Goal: Task Accomplishment & Management: Manage account settings

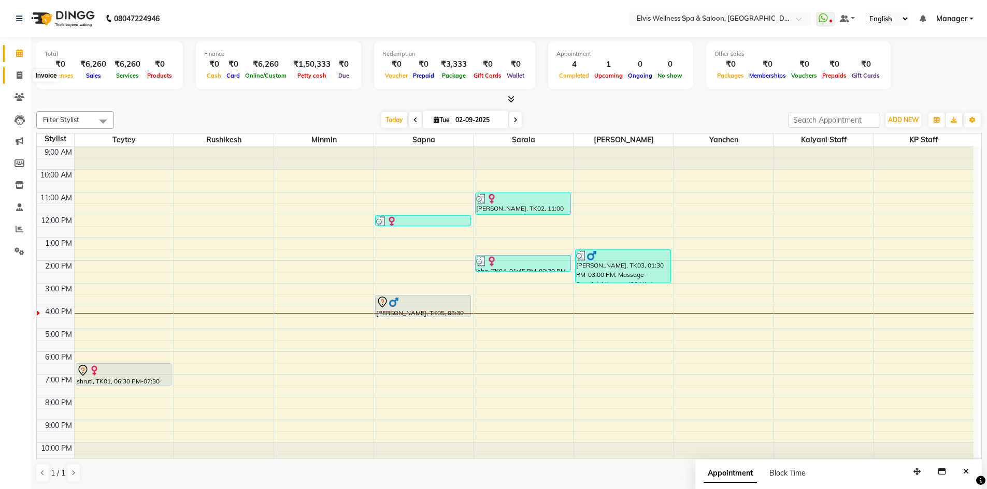
click at [18, 70] on span at bounding box center [19, 76] width 18 height 12
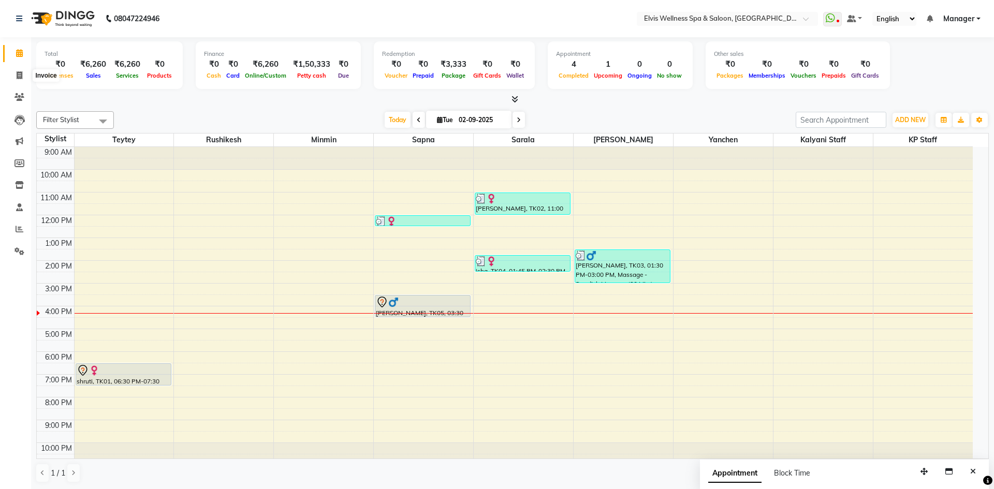
select select "service"
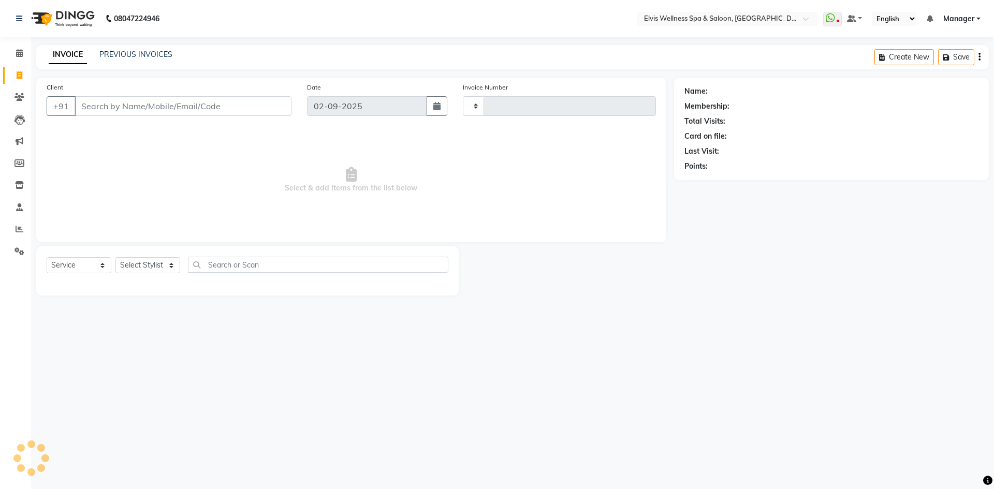
click at [127, 107] on input "Client" at bounding box center [183, 106] width 217 height 20
type input "1551"
select select "6269"
type input "9"
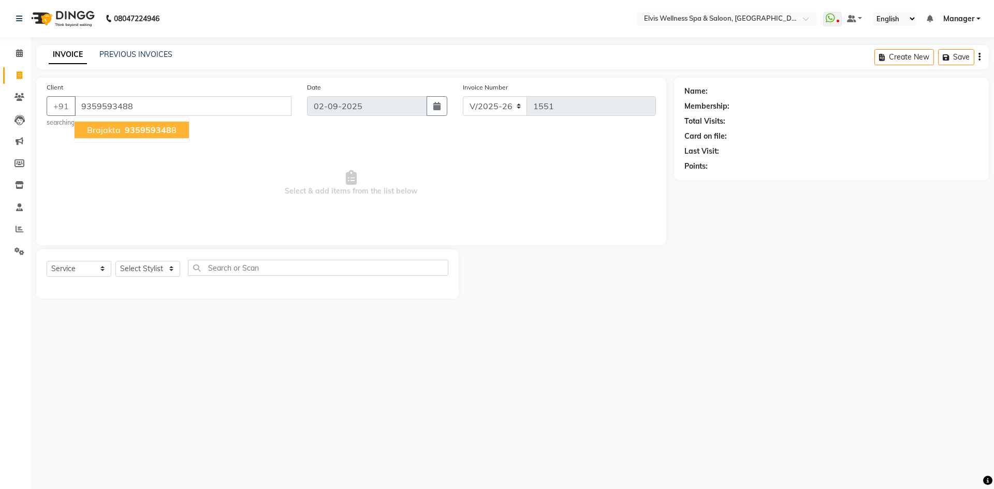
type input "9359593488"
click at [126, 137] on button "Brajakta 935959348 8" at bounding box center [132, 130] width 114 height 17
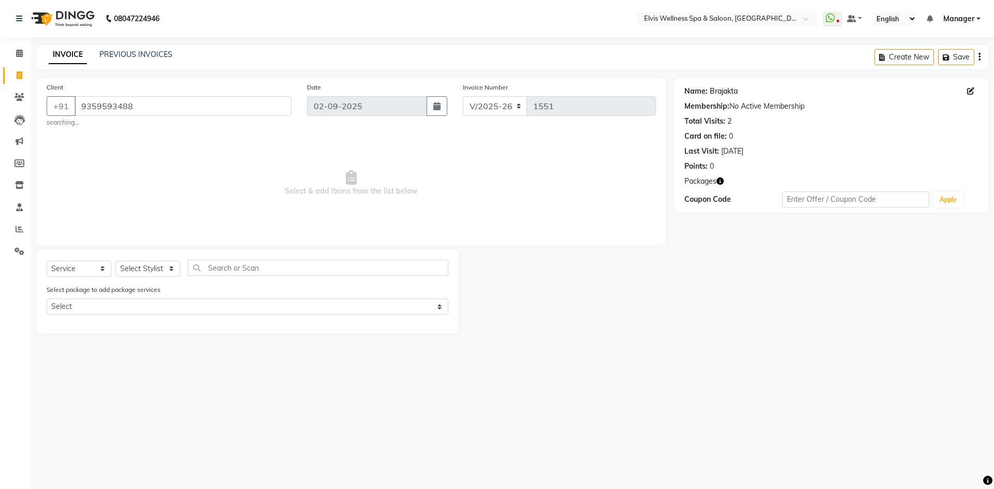
click at [721, 94] on link "Brajakta" at bounding box center [724, 91] width 28 height 11
click at [20, 52] on icon at bounding box center [19, 53] width 7 height 8
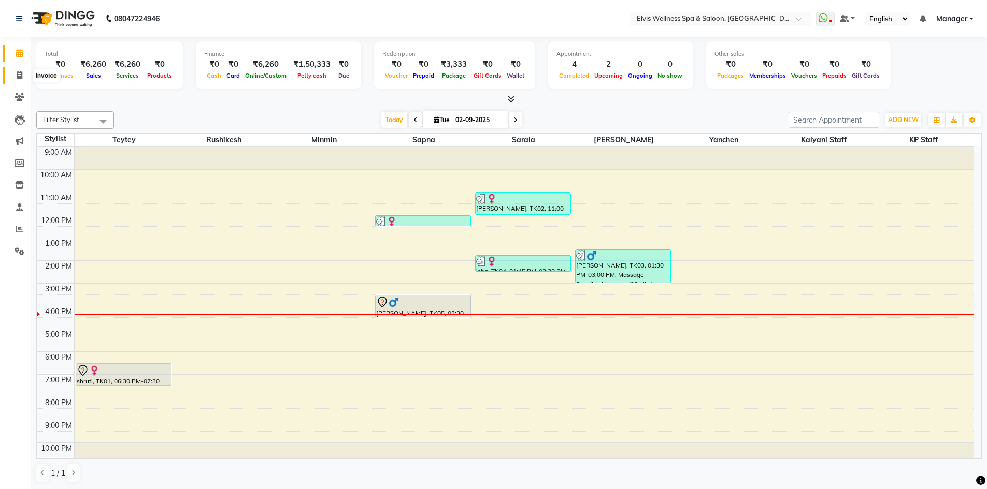
click at [25, 77] on span at bounding box center [19, 76] width 18 height 12
select select "service"
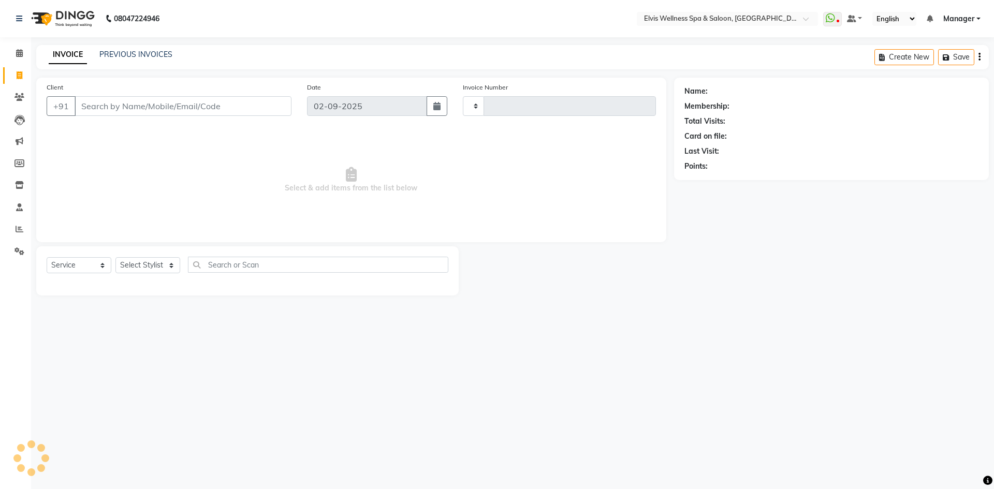
type input "1551"
select select "6269"
click at [143, 104] on input "Client" at bounding box center [183, 106] width 217 height 20
click at [21, 55] on icon at bounding box center [19, 53] width 7 height 8
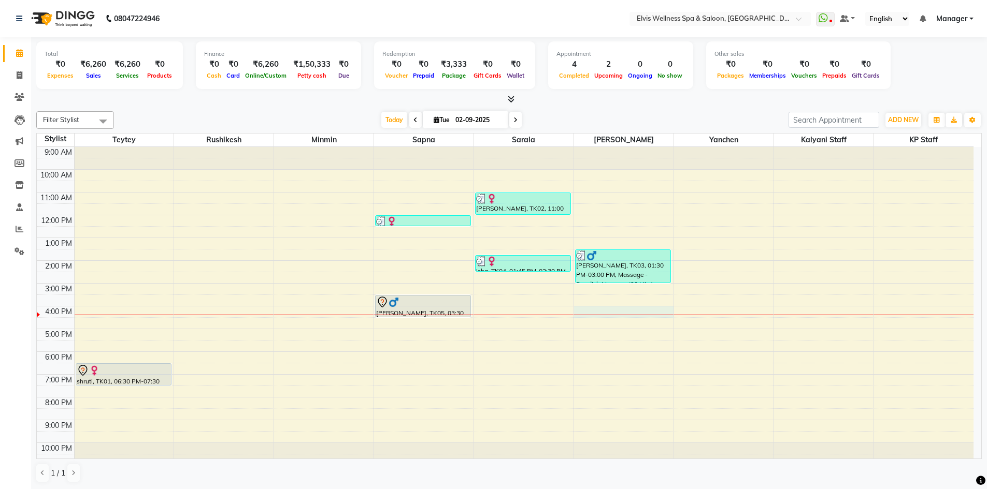
click at [586, 314] on div "9:00 AM 10:00 AM 11:00 AM 12:00 PM 1:00 PM 2:00 PM 3:00 PM 4:00 PM 5:00 PM 6:00…" at bounding box center [505, 306] width 936 height 318
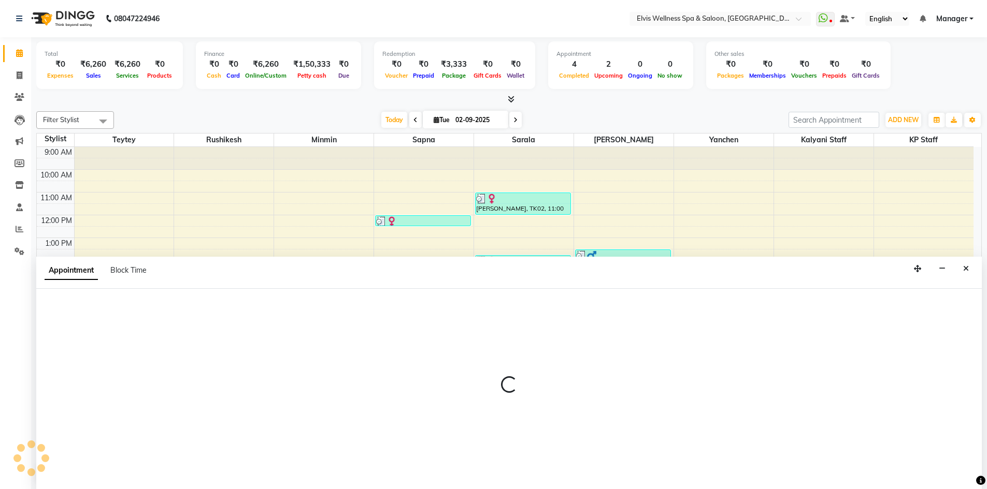
scroll to position [1, 0]
select select "70667"
select select "960"
select select "tentative"
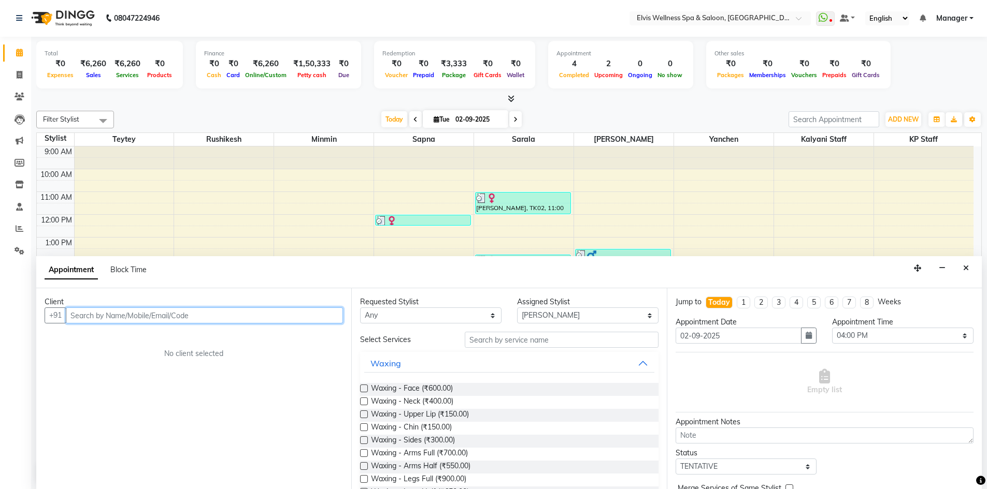
click at [181, 310] on input "text" at bounding box center [204, 316] width 277 height 16
paste input "9359593488"
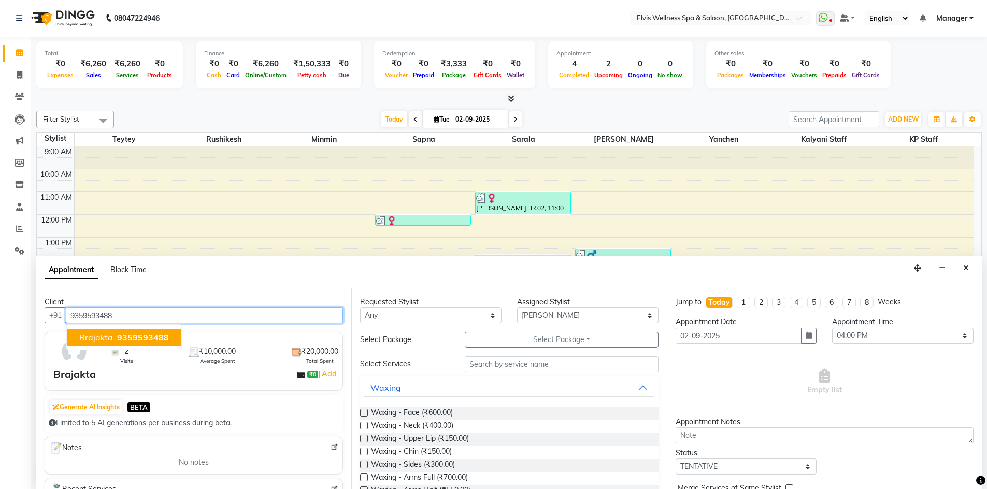
click at [146, 338] on span "9359593488" at bounding box center [143, 337] width 52 height 10
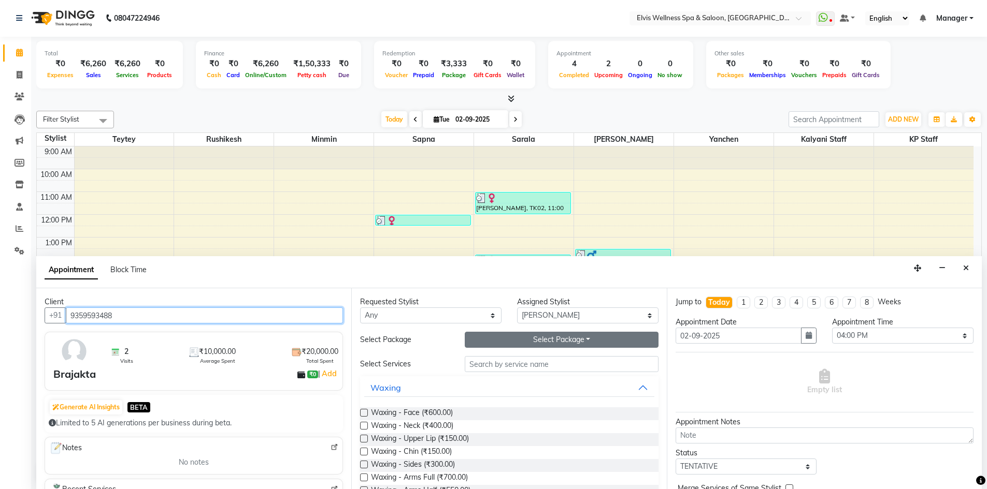
type input "9359593488"
click at [494, 344] on button "Select Package Toggle Dropdown" at bounding box center [562, 340] width 194 height 16
click at [495, 358] on li "8 Massage" at bounding box center [506, 361] width 82 height 15
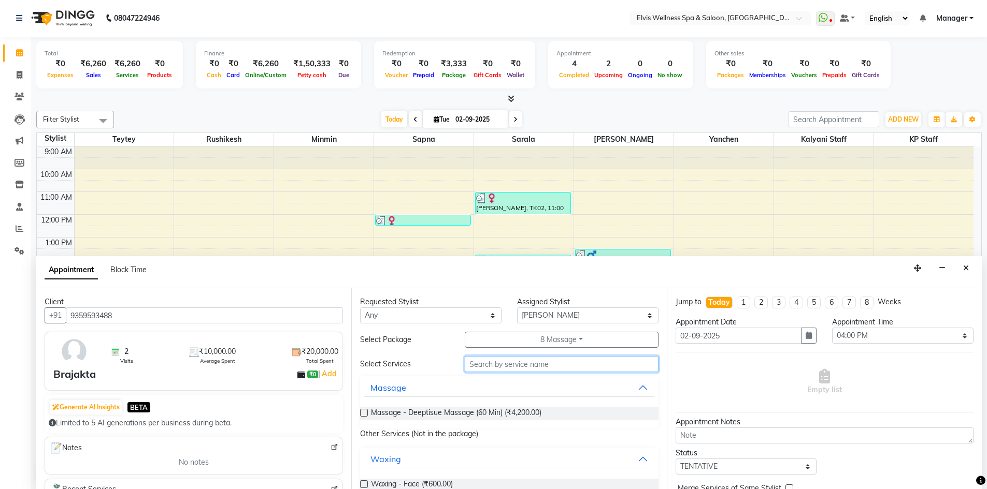
click at [509, 364] on input "text" at bounding box center [562, 364] width 194 height 16
click at [366, 414] on label at bounding box center [364, 413] width 8 height 8
click at [366, 414] on input "checkbox" at bounding box center [363, 414] width 7 height 7
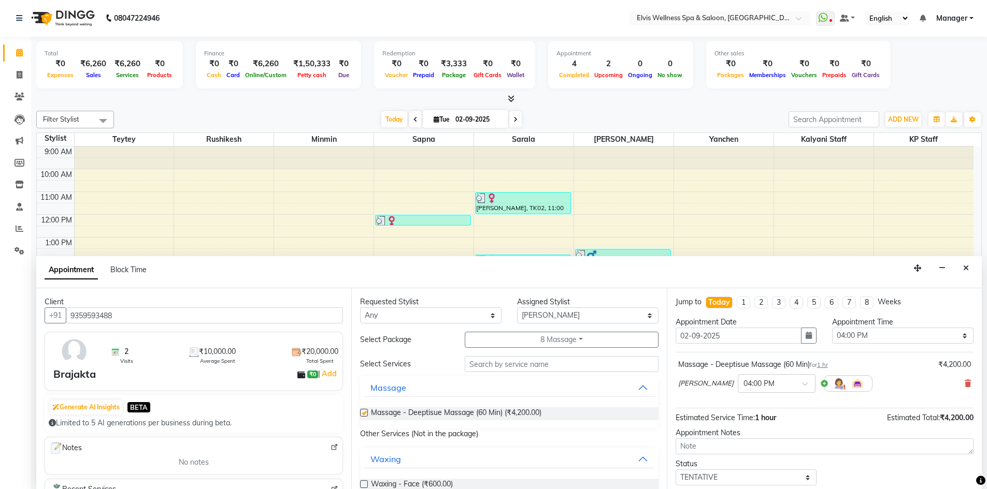
checkbox input "false"
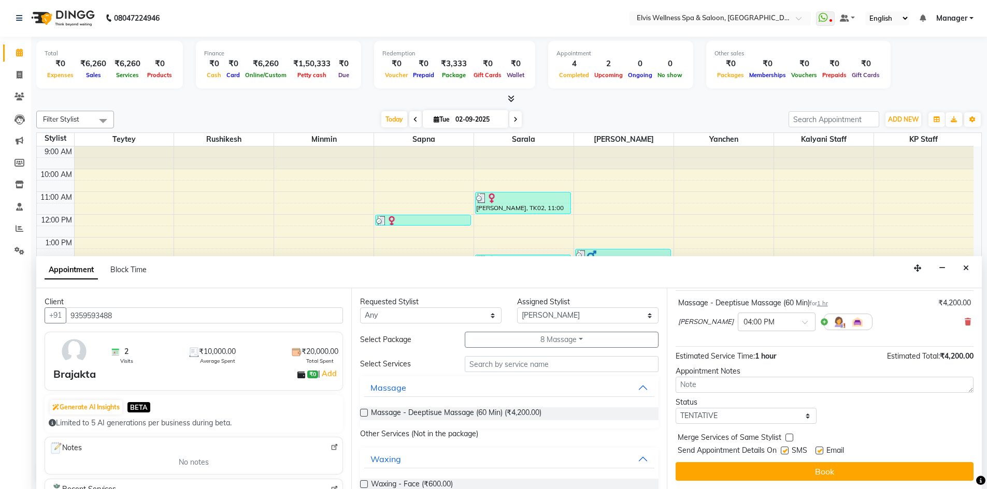
click at [825, 483] on div "Jump to Today 1 2 3 4 5 6 7 8 Weeks Appointment Date 02-09-2025 Appointment Tim…" at bounding box center [823, 388] width 315 height 201
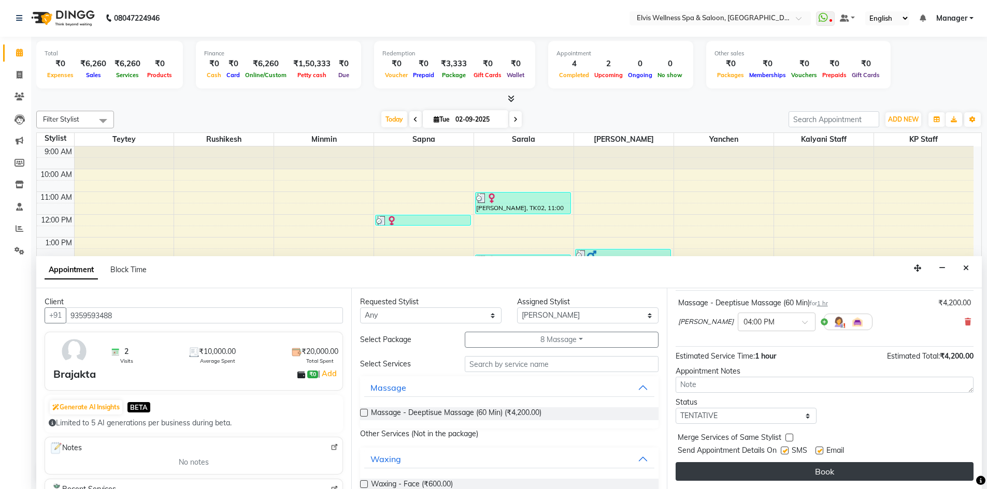
click at [816, 474] on button "Book" at bounding box center [824, 471] width 298 height 19
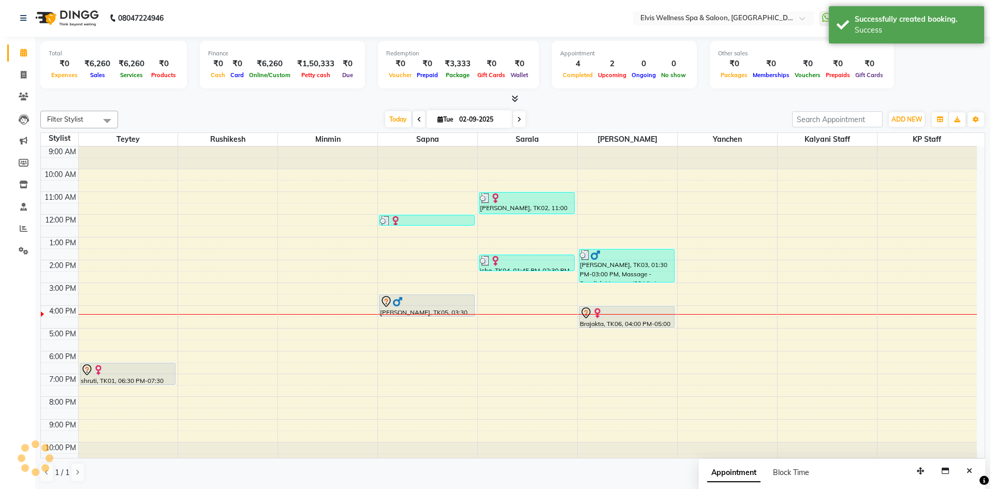
scroll to position [0, 0]
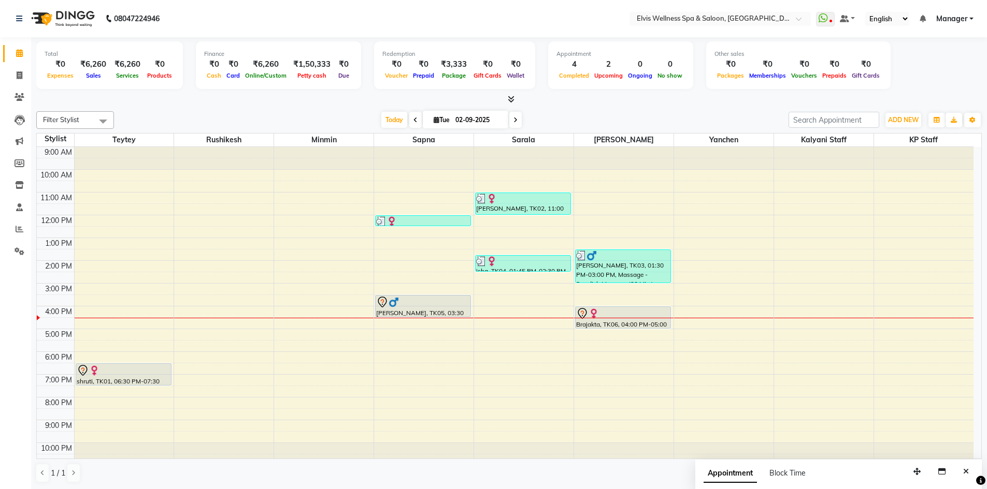
click at [508, 98] on icon at bounding box center [510, 99] width 7 height 8
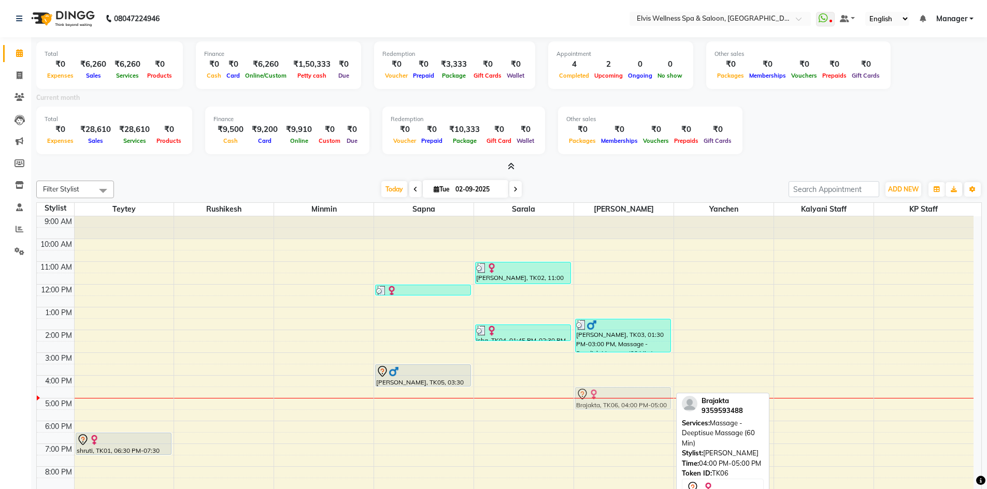
drag, startPoint x: 604, startPoint y: 390, endPoint x: 604, endPoint y: 403, distance: 13.5
click at [604, 403] on div "swapnil bhondave, TK03, 01:30 PM-03:00 PM, Massage - Swedish Massage (90 Min ) …" at bounding box center [623, 375] width 99 height 318
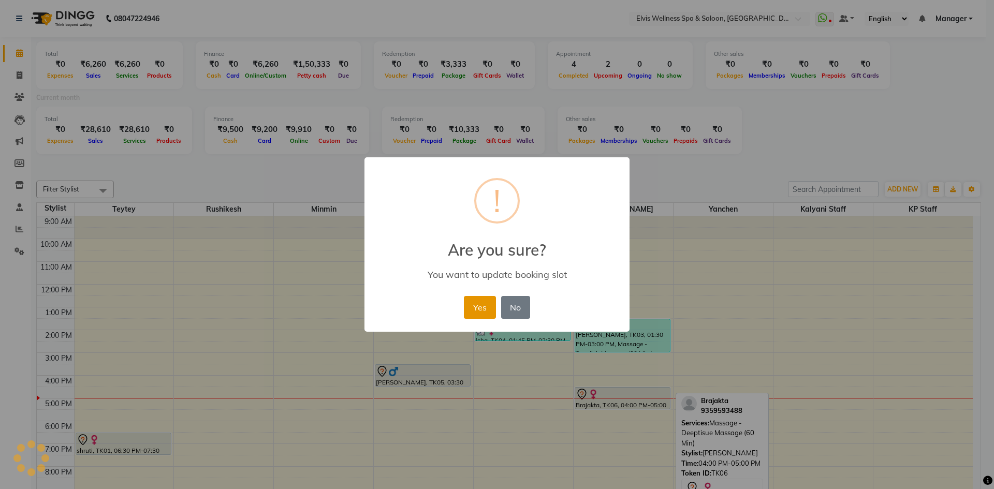
click at [472, 306] on button "Yes" at bounding box center [480, 307] width 32 height 23
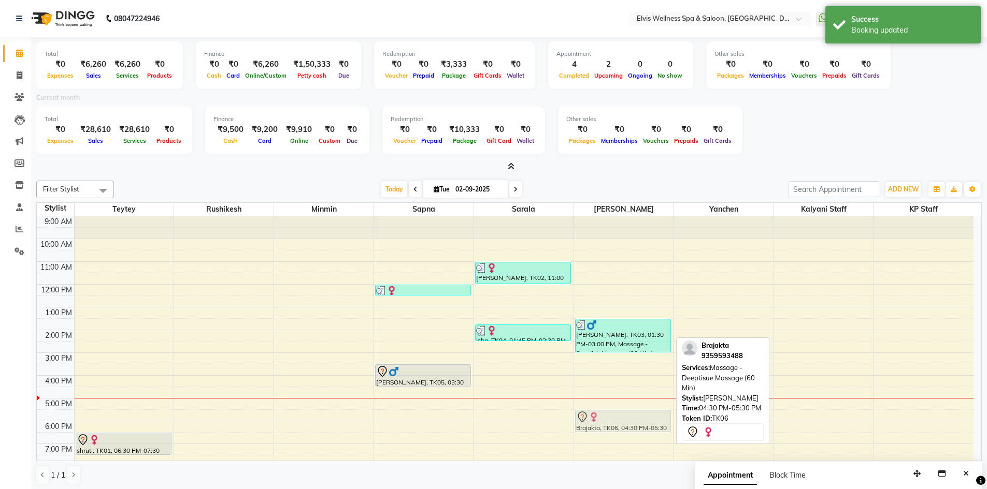
drag, startPoint x: 611, startPoint y: 397, endPoint x: 611, endPoint y: 420, distance: 23.3
click at [611, 420] on div "swapnil bhondave, TK03, 01:30 PM-03:00 PM, Massage - Swedish Massage (90 Min ) …" at bounding box center [623, 375] width 99 height 318
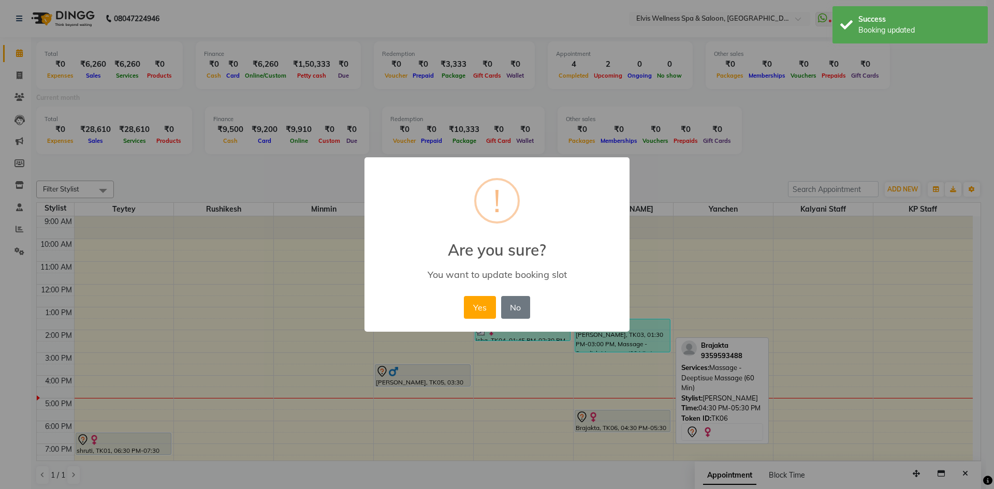
click at [477, 303] on button "Yes" at bounding box center [480, 307] width 32 height 23
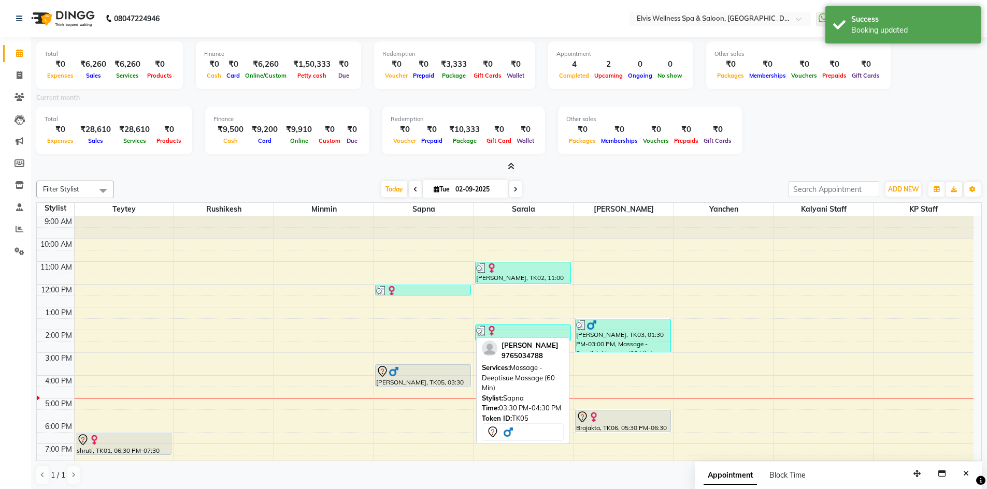
click at [415, 371] on div at bounding box center [423, 372] width 94 height 12
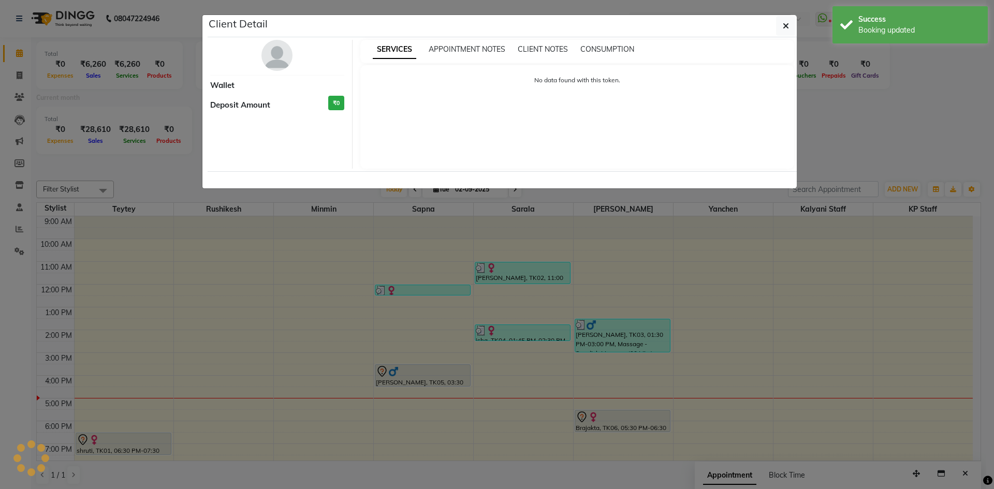
select select "7"
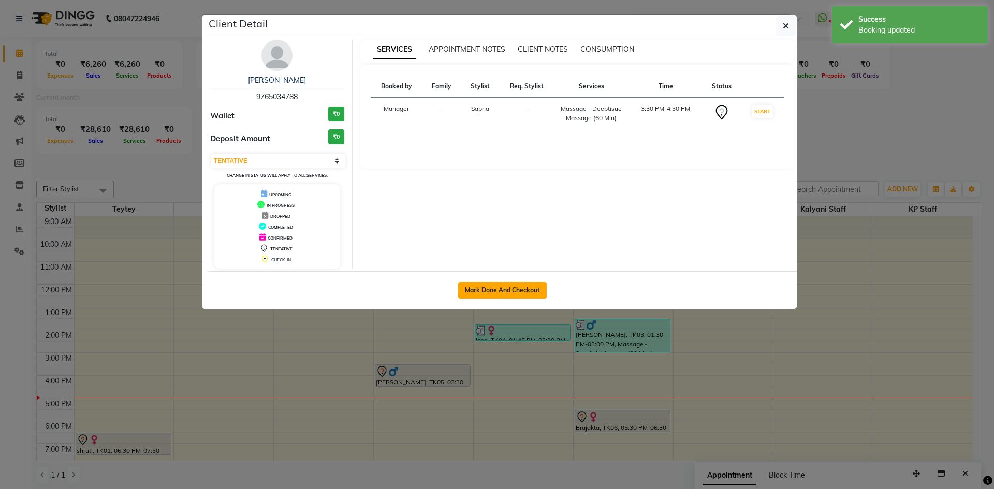
click at [490, 289] on button "Mark Done And Checkout" at bounding box center [502, 290] width 89 height 17
select select "service"
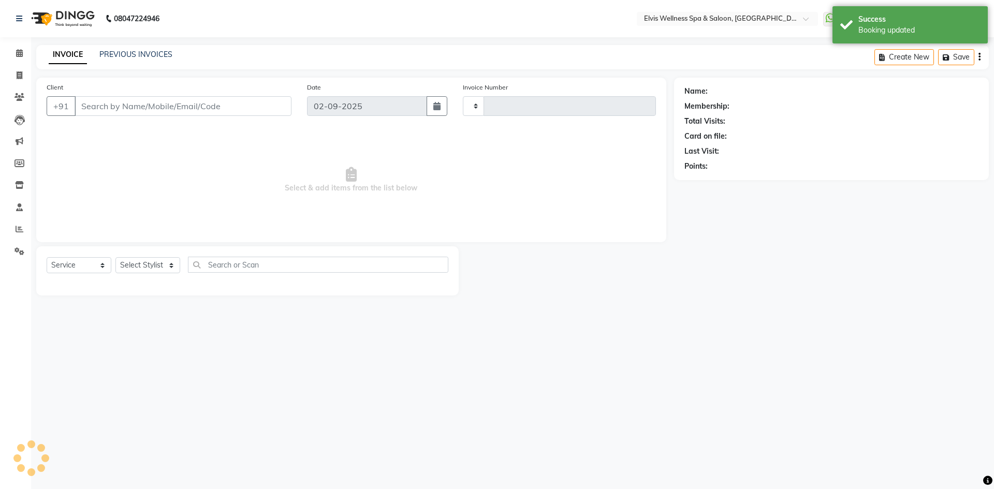
type input "1551"
select select "6269"
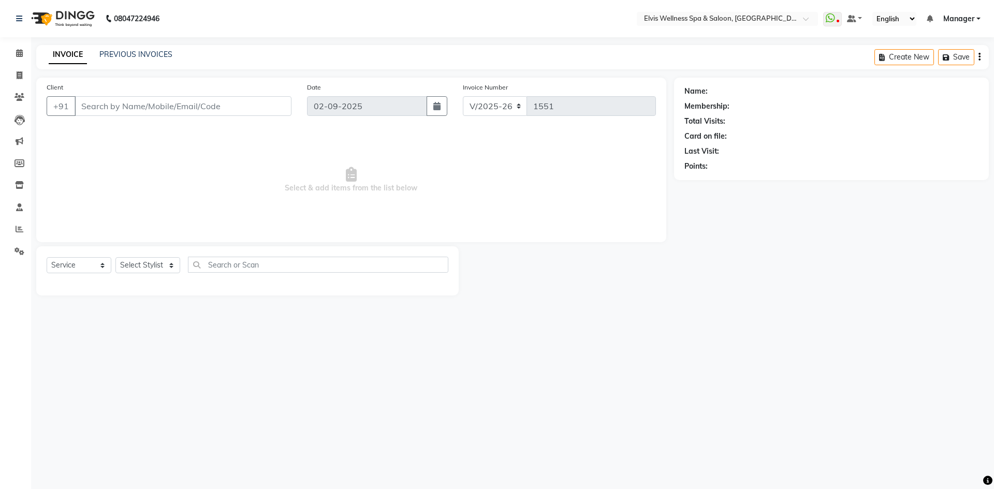
type input "9765034788"
select select "71682"
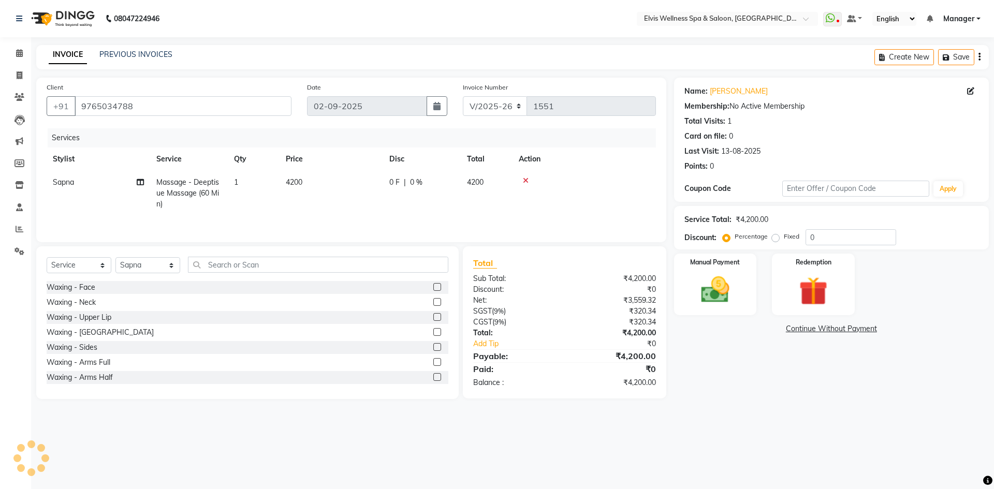
click at [330, 190] on td "4200" at bounding box center [332, 193] width 104 height 45
select select "71682"
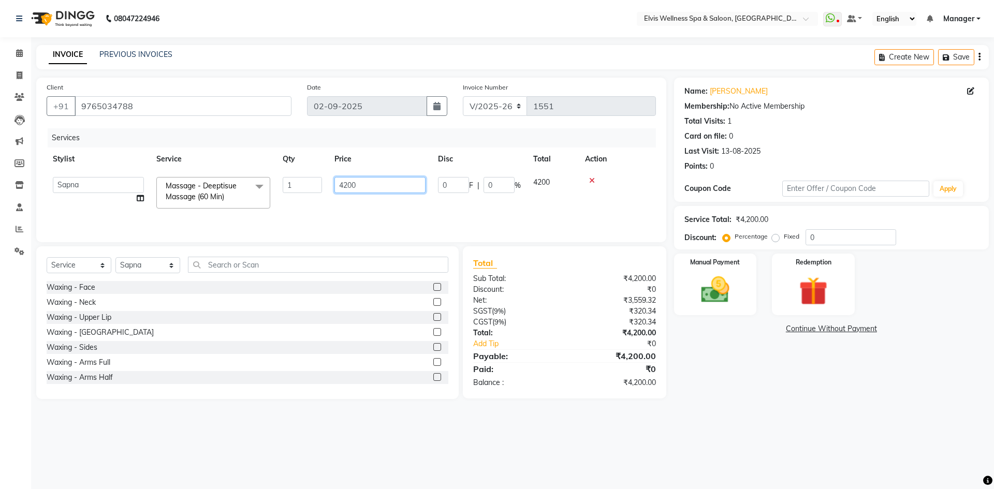
drag, startPoint x: 374, startPoint y: 180, endPoint x: 317, endPoint y: 178, distance: 57.0
click at [318, 179] on tr "Jitendra Bhandari Kalyani Staff KP Staff Manager Minmin Rushikesh Sapna Sarala …" at bounding box center [352, 193] width 610 height 44
type input "3500"
click at [724, 274] on img at bounding box center [715, 290] width 48 height 34
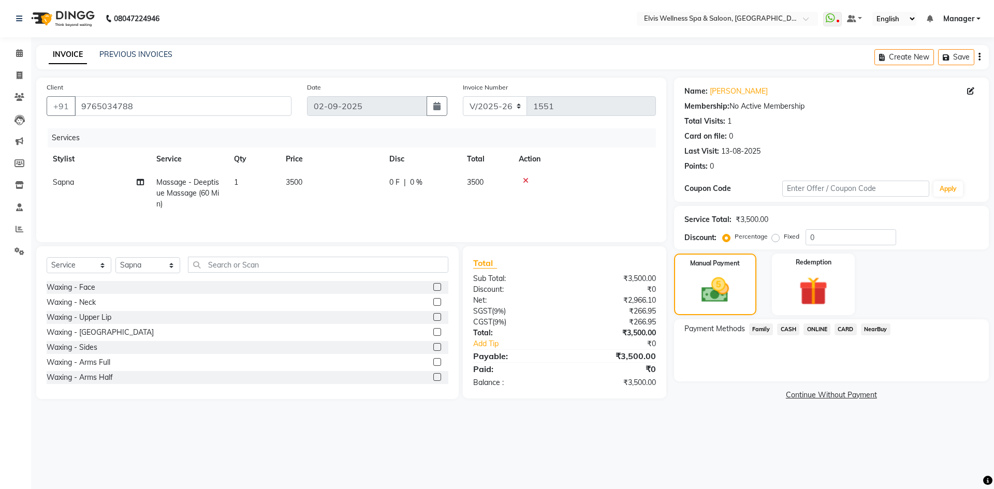
click at [791, 329] on span "CASH" at bounding box center [788, 330] width 22 height 12
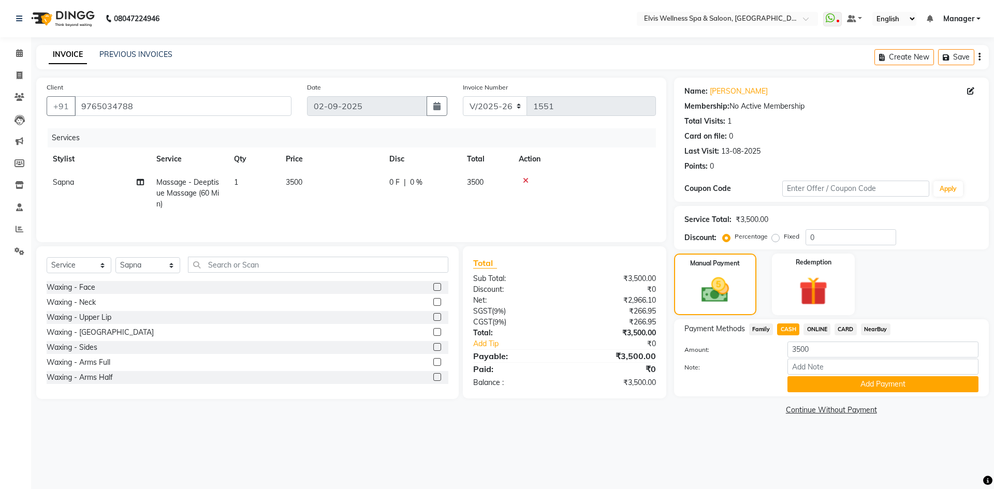
click at [818, 330] on span "ONLINE" at bounding box center [817, 330] width 27 height 12
click at [849, 387] on button "Add Payment" at bounding box center [883, 384] width 191 height 16
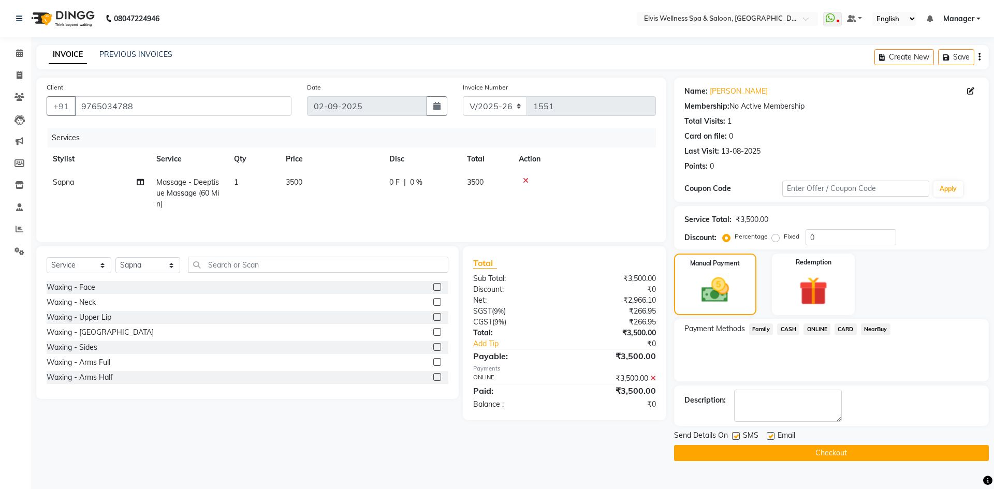
click at [858, 446] on button "Checkout" at bounding box center [831, 453] width 315 height 16
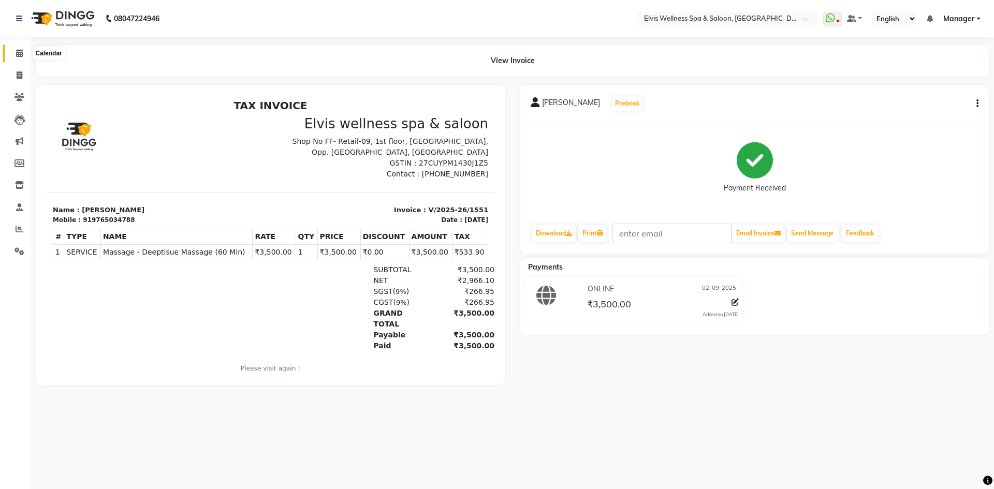
click at [19, 51] on icon at bounding box center [19, 53] width 7 height 8
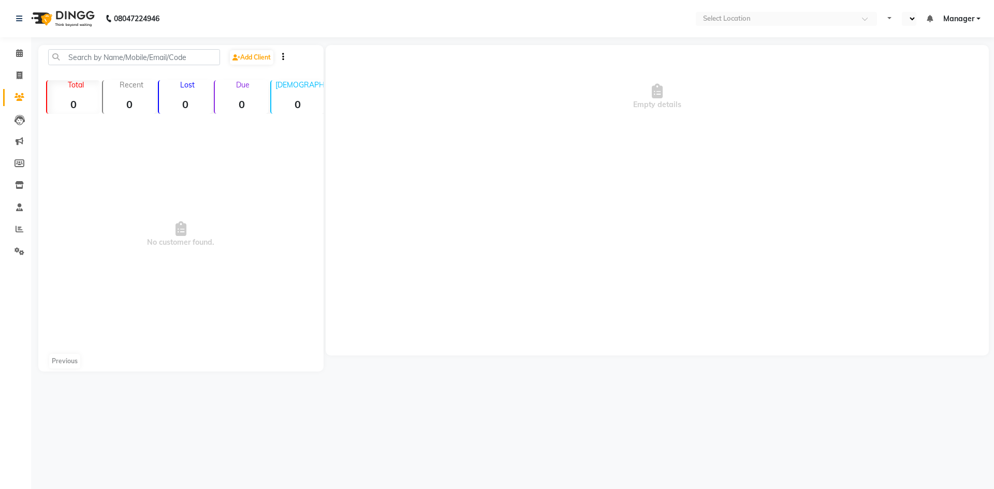
select select "en"
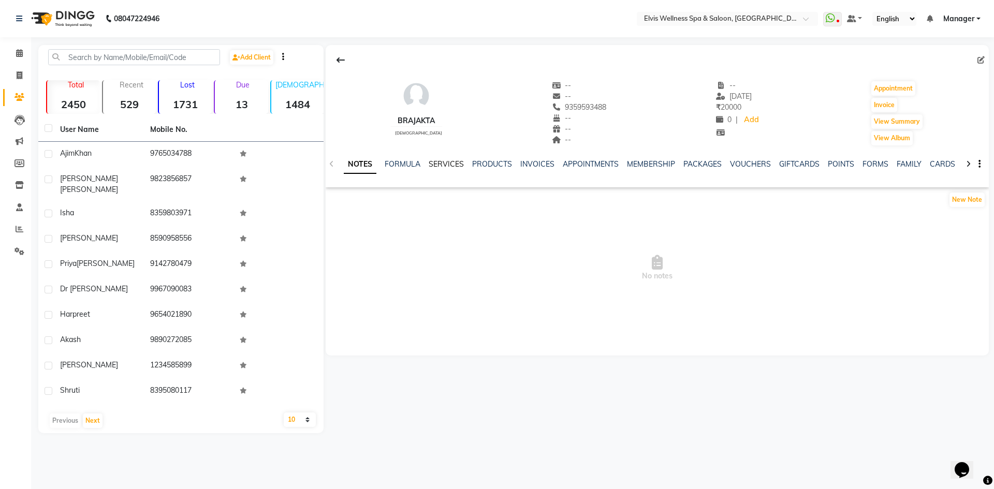
click at [447, 161] on div "NOTES FORMULA SERVICES PRODUCTS INVOICES APPOINTMENTS MEMBERSHIP PACKAGES VOUCH…" at bounding box center [657, 165] width 663 height 36
click at [447, 162] on link "SERVICES" at bounding box center [446, 163] width 35 height 9
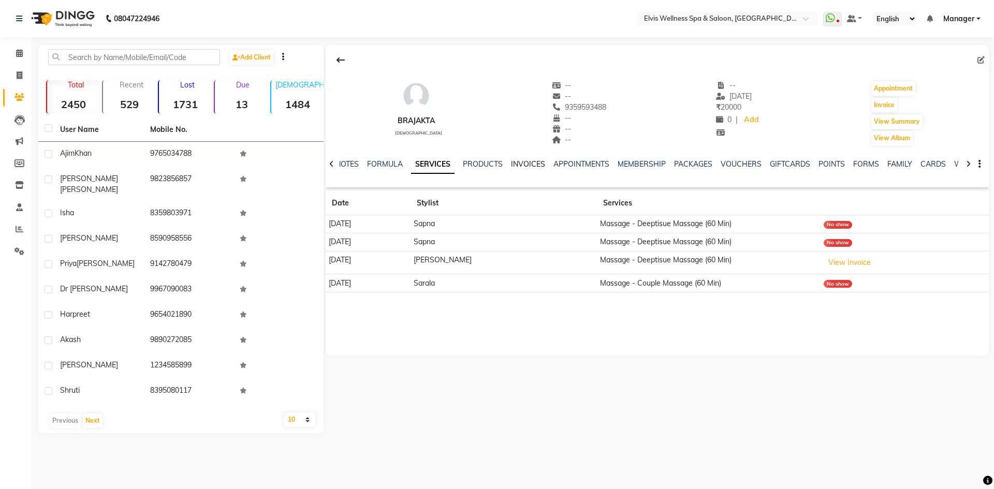
click at [527, 164] on link "INVOICES" at bounding box center [528, 163] width 34 height 9
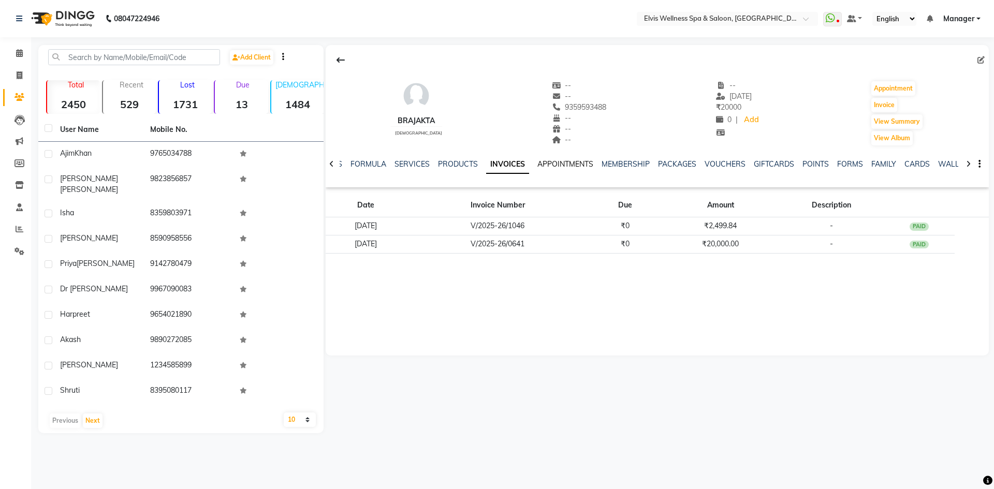
click at [570, 167] on link "APPOINTMENTS" at bounding box center [566, 163] width 56 height 9
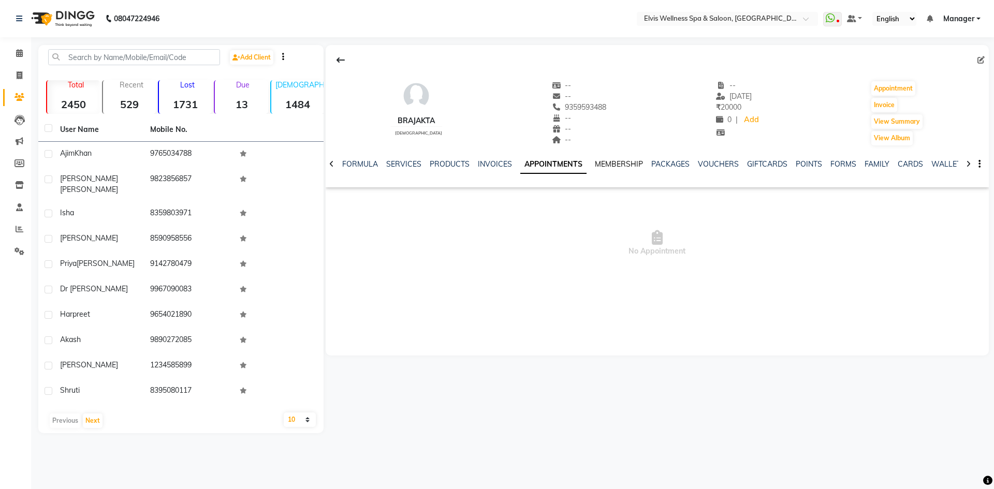
click at [607, 163] on link "MEMBERSHIP" at bounding box center [619, 163] width 48 height 9
click at [652, 163] on link "PACKAGES" at bounding box center [660, 163] width 38 height 9
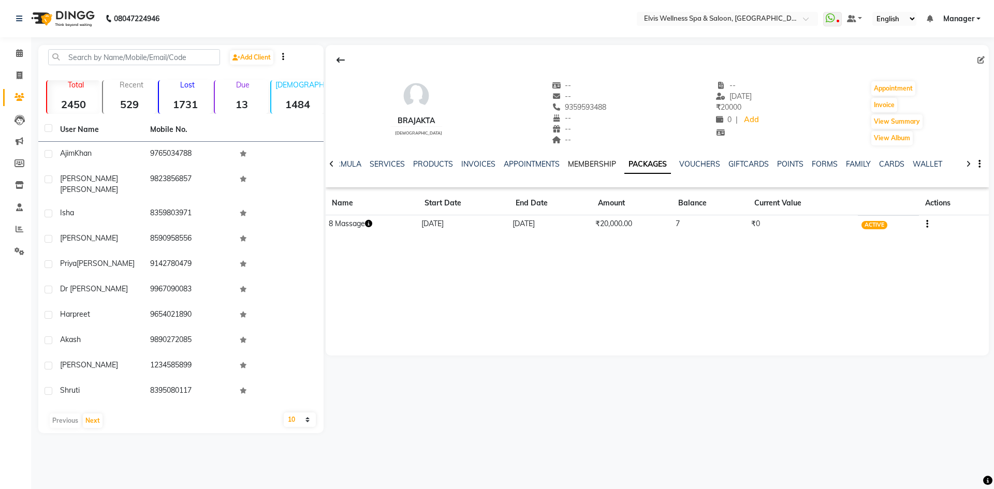
click at [592, 167] on link "MEMBERSHIP" at bounding box center [592, 163] width 48 height 9
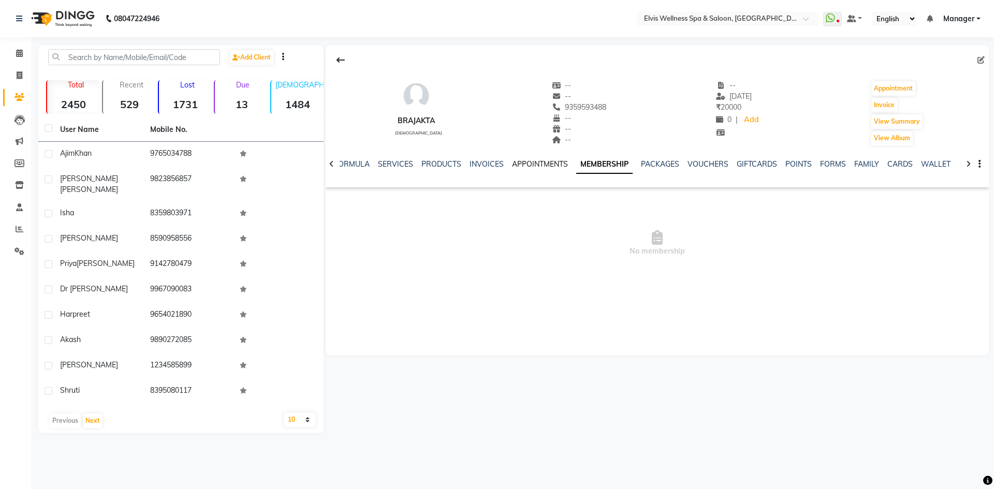
click at [546, 166] on link "APPOINTMENTS" at bounding box center [540, 163] width 56 height 9
click at [490, 166] on link "INVOICES" at bounding box center [495, 163] width 34 height 9
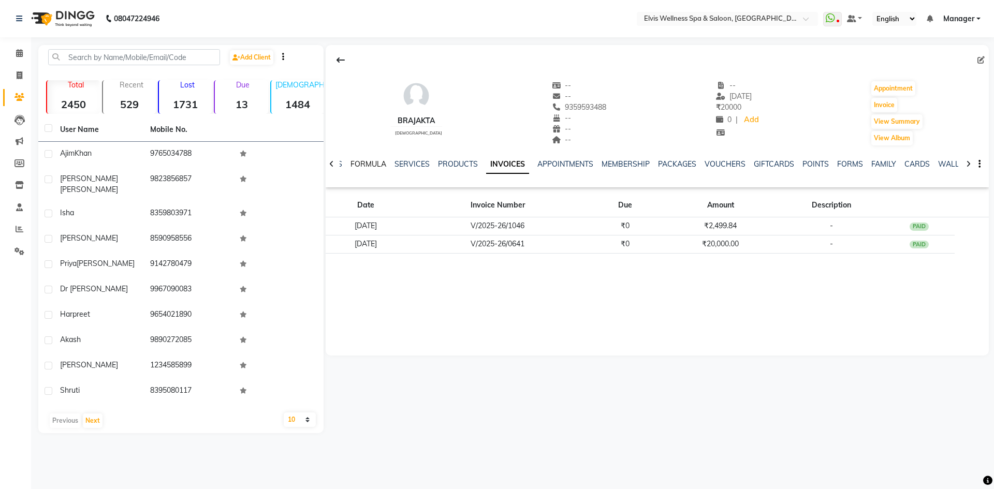
click at [378, 163] on link "FORMULA" at bounding box center [369, 163] width 36 height 9
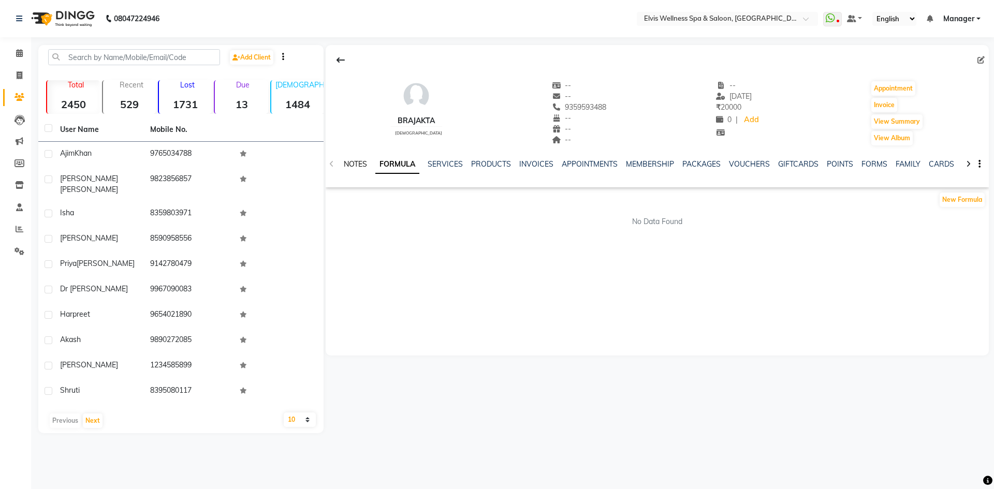
click at [353, 163] on link "NOTES" at bounding box center [355, 163] width 23 height 9
drag, startPoint x: 556, startPoint y: 107, endPoint x: 605, endPoint y: 109, distance: 49.2
click at [605, 109] on div "Brajakta female -- -- 9359593488 -- -- -- -- 18-07-2025 ₹ 20000 0 | Add Appoint…" at bounding box center [657, 108] width 663 height 77
copy span "9359593488"
click at [649, 162] on link "MEMBERSHIP" at bounding box center [651, 163] width 48 height 9
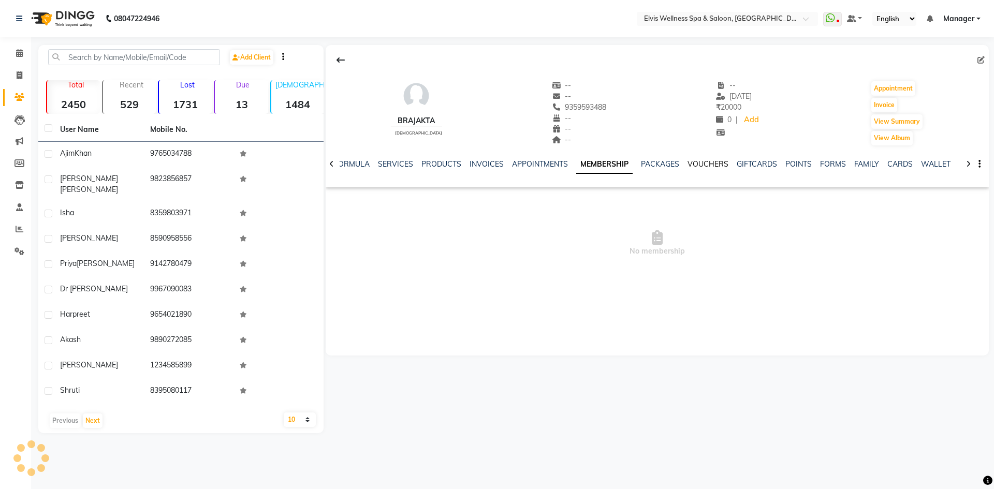
click at [692, 162] on link "VOUCHERS" at bounding box center [708, 163] width 41 height 9
click at [637, 162] on link "PACKAGES" at bounding box center [635, 163] width 38 height 9
